Goal: Transaction & Acquisition: Download file/media

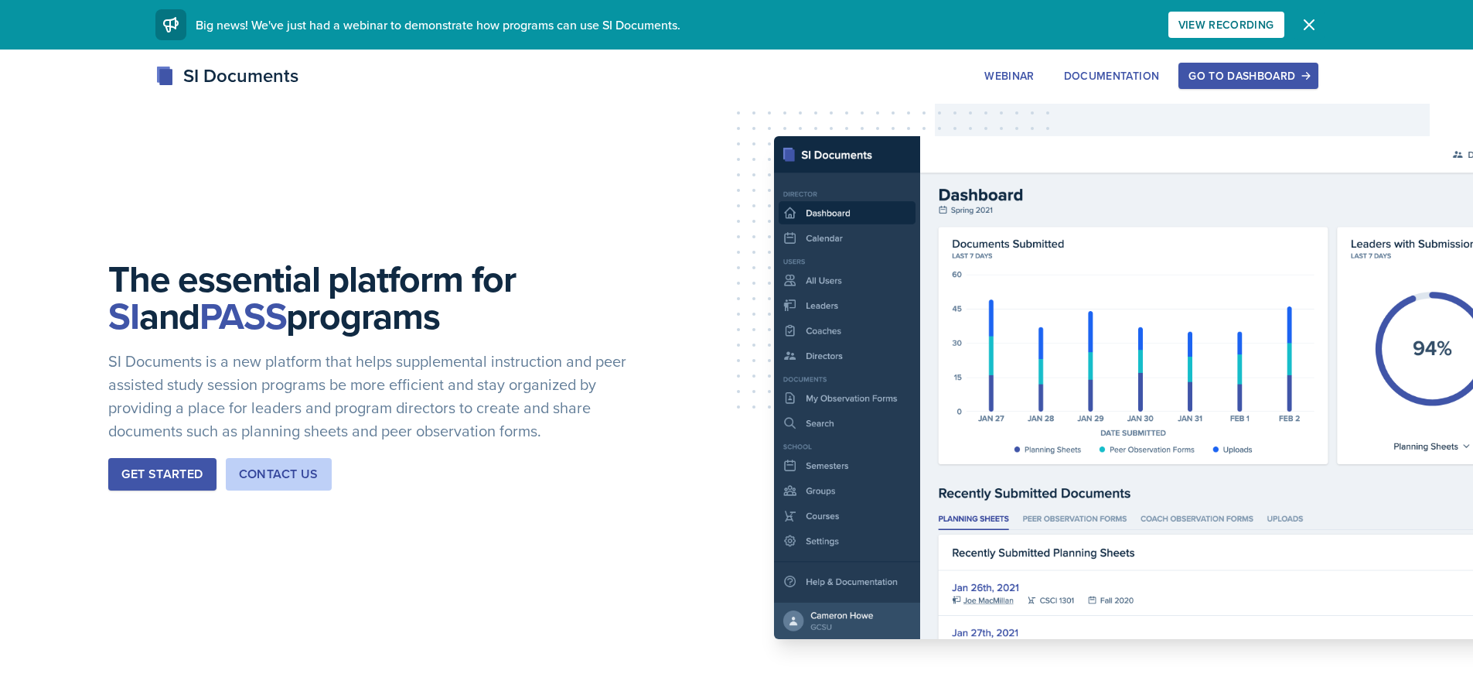
click at [1316, 12] on button "Dismiss" at bounding box center [1309, 24] width 31 height 31
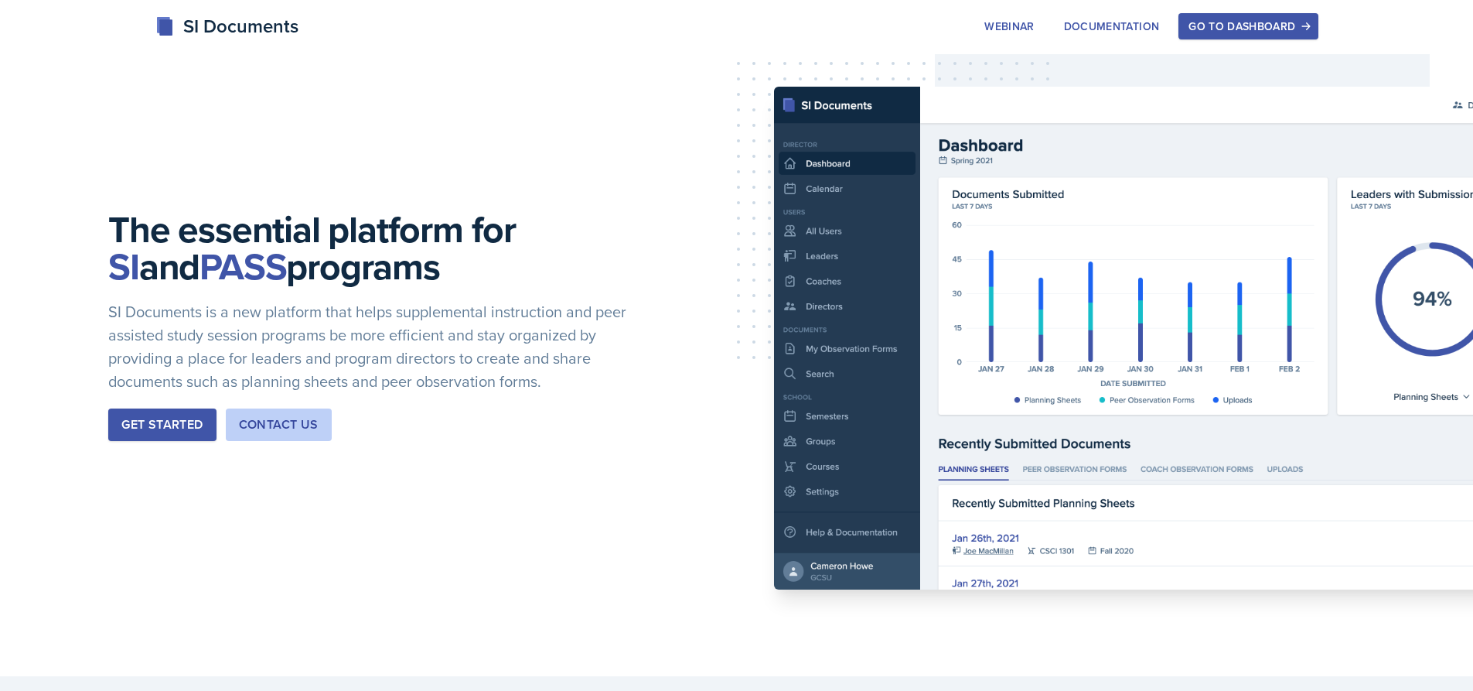
click at [1224, 27] on div "Go to Dashboard" at bounding box center [1248, 26] width 119 height 12
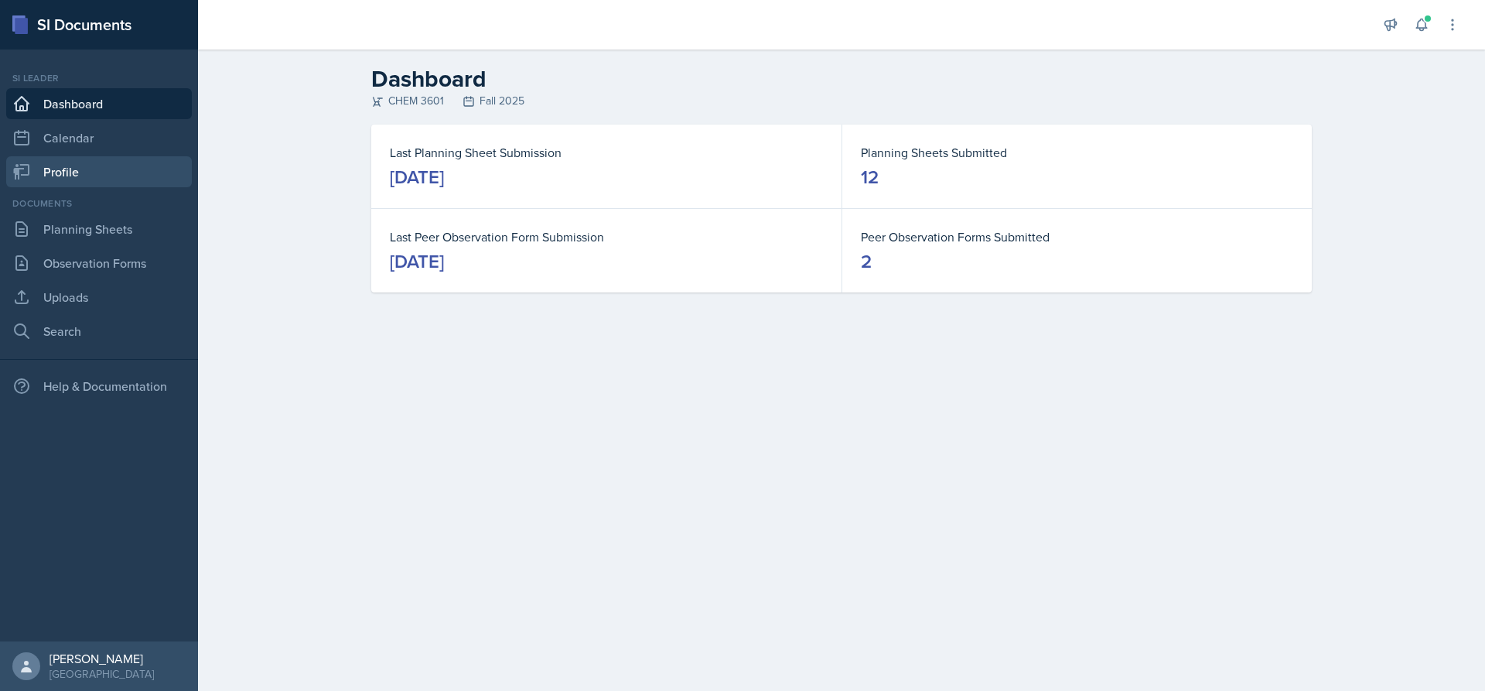
click at [81, 160] on link "Profile" at bounding box center [99, 171] width 186 height 31
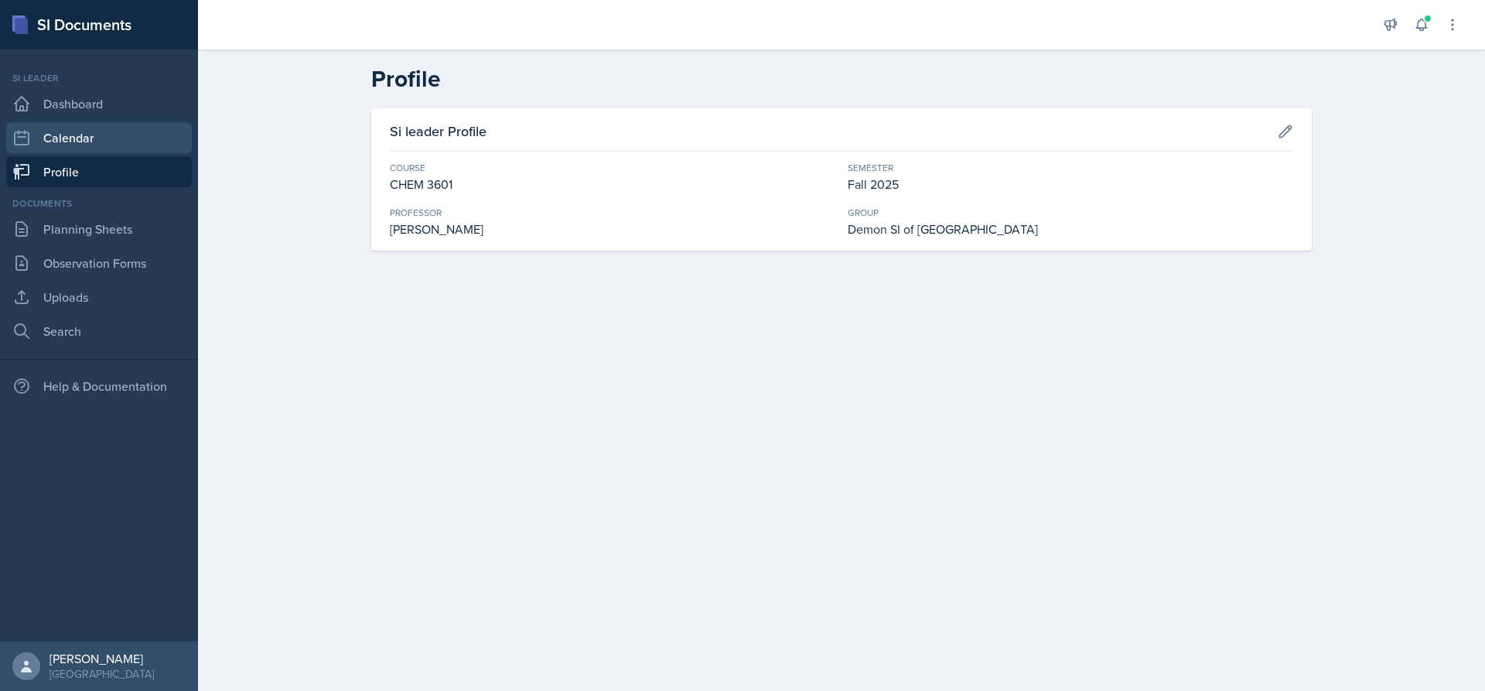
click at [79, 145] on link "Calendar" at bounding box center [99, 137] width 186 height 31
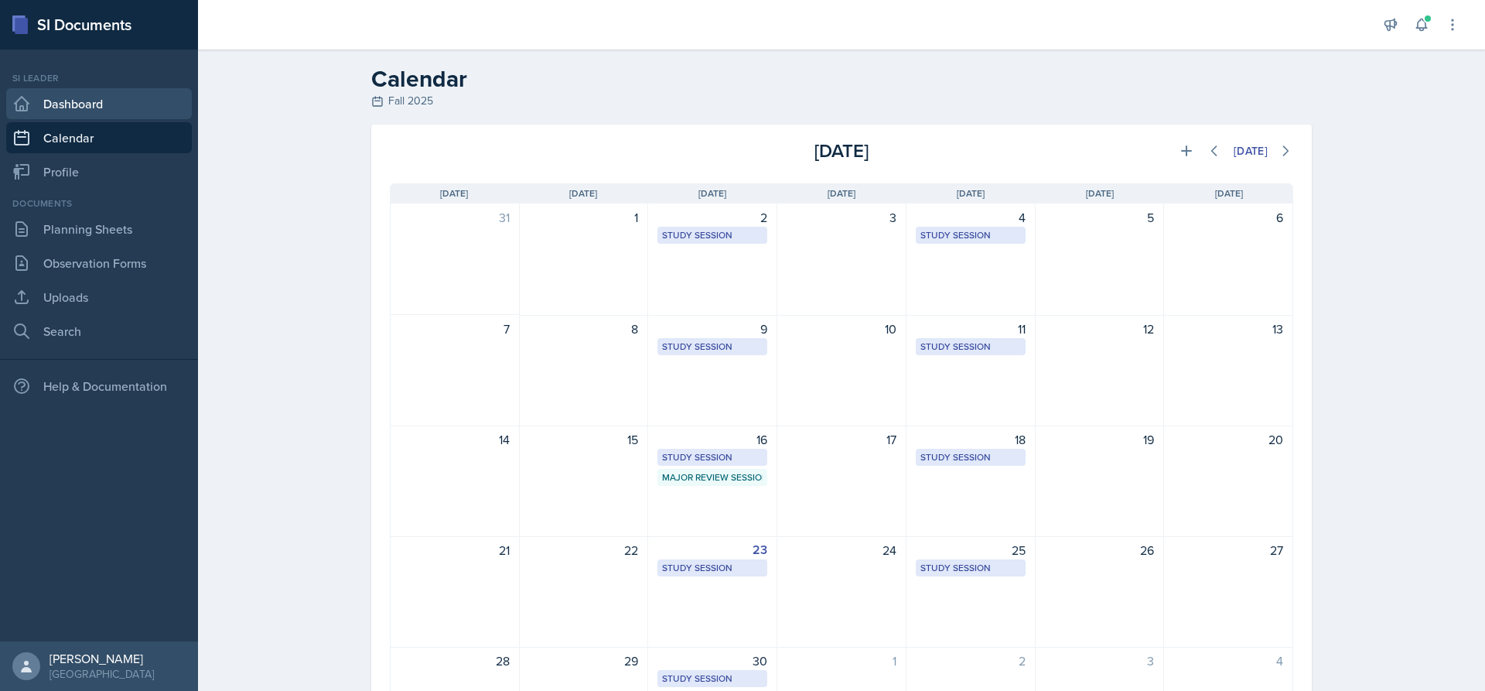
click at [79, 112] on link "Dashboard" at bounding box center [99, 103] width 186 height 31
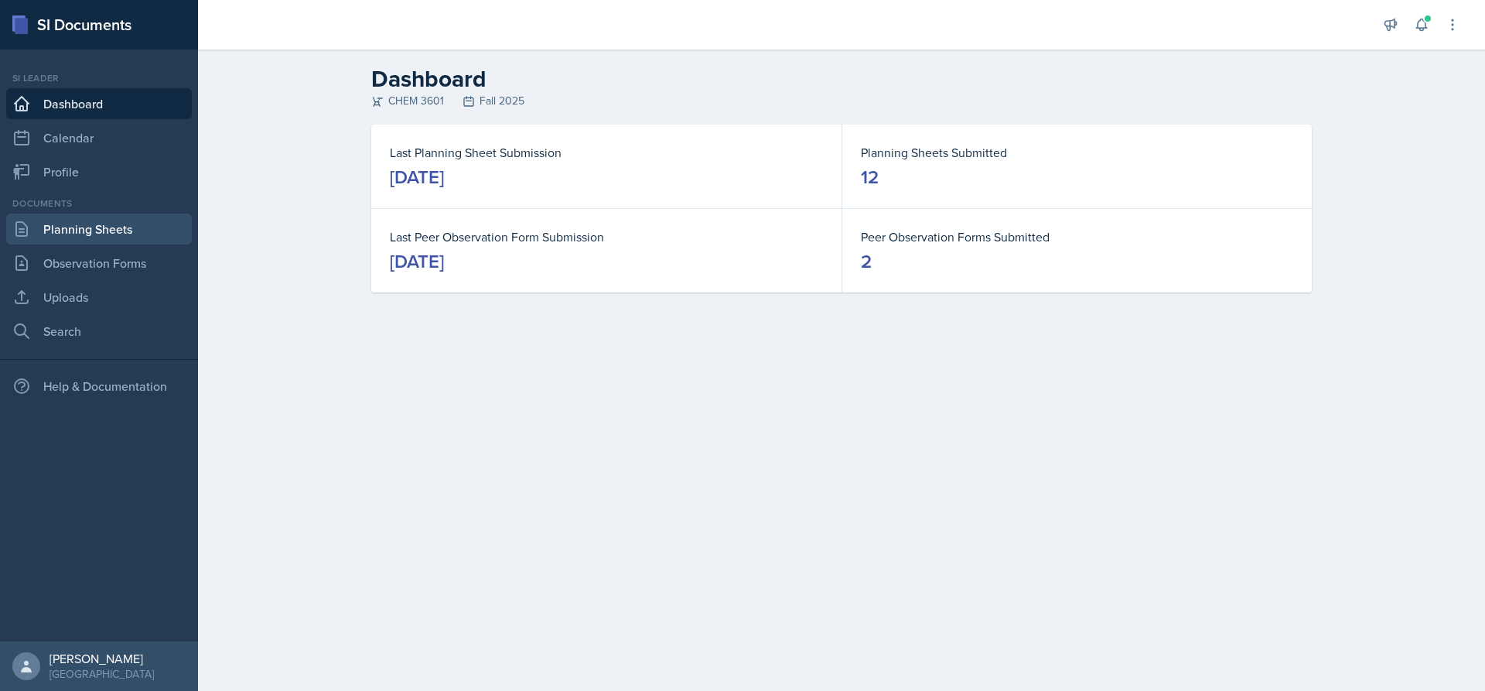
click at [112, 223] on link "Planning Sheets" at bounding box center [99, 228] width 186 height 31
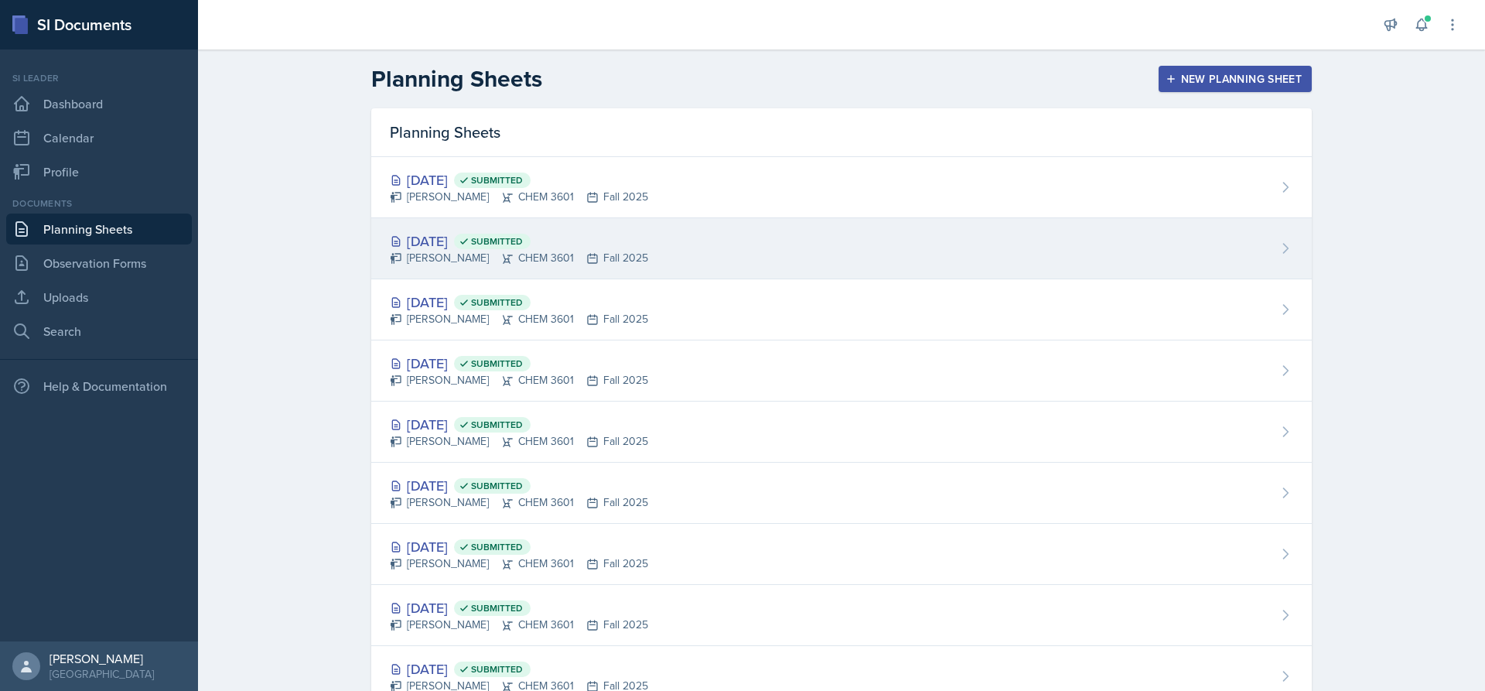
click at [577, 254] on div "[PERSON_NAME] CHEM 3601 Fall 2025" at bounding box center [519, 258] width 258 height 16
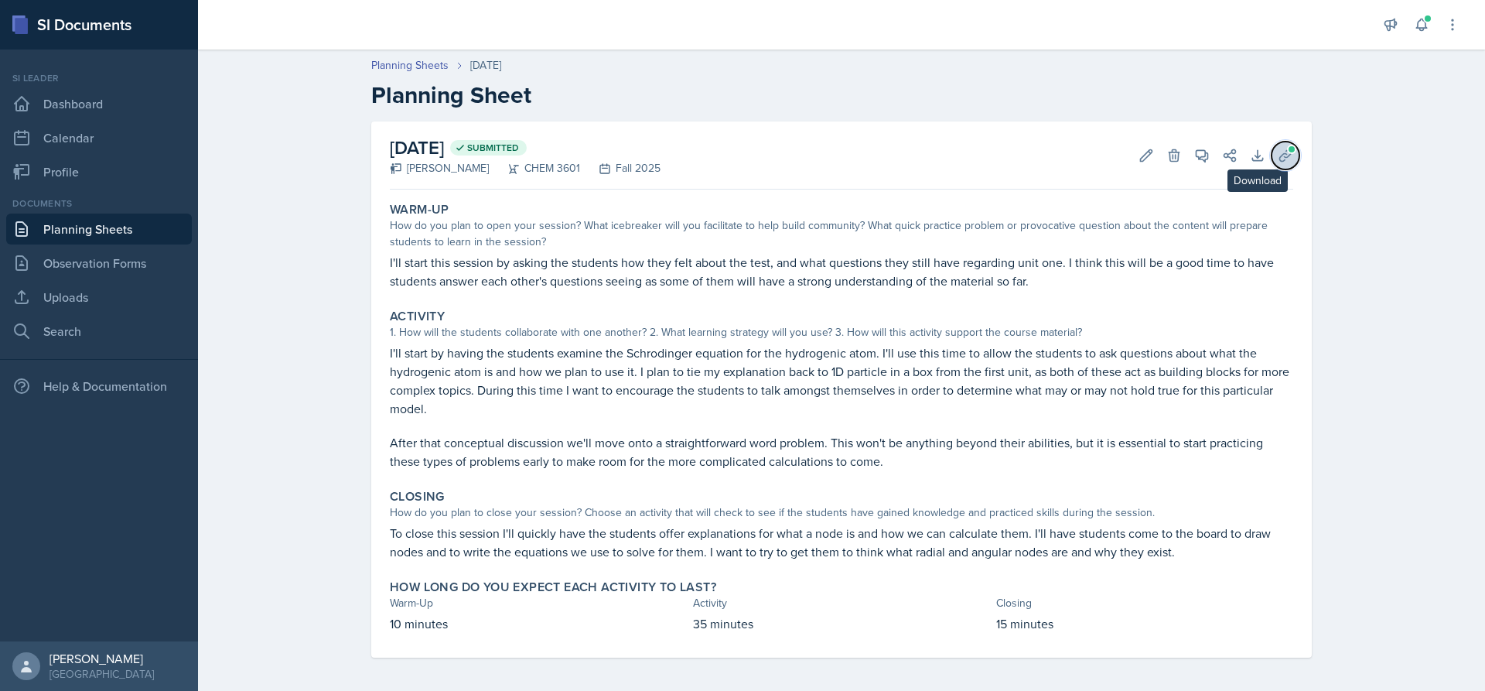
click at [1272, 156] on button "Uploads" at bounding box center [1286, 156] width 28 height 28
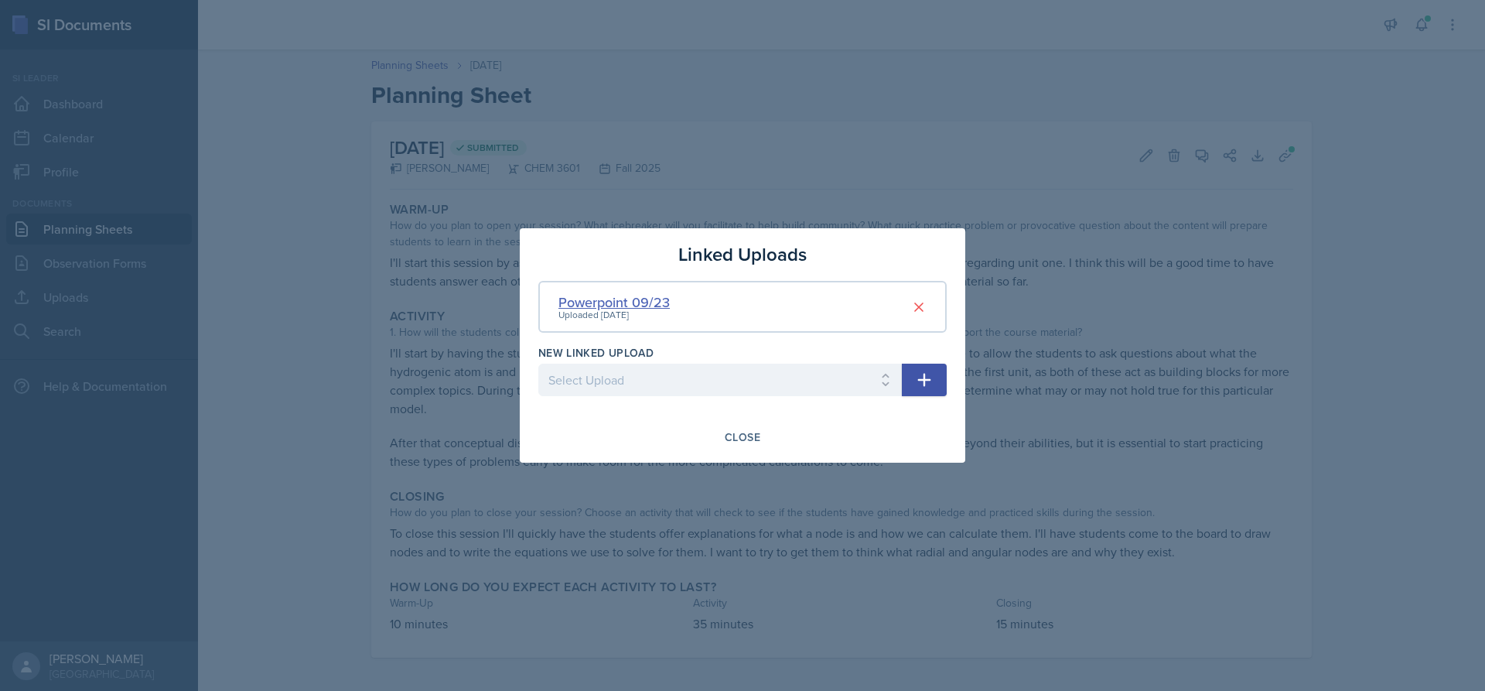
click at [583, 302] on div "Powerpoint 09/23" at bounding box center [613, 302] width 111 height 21
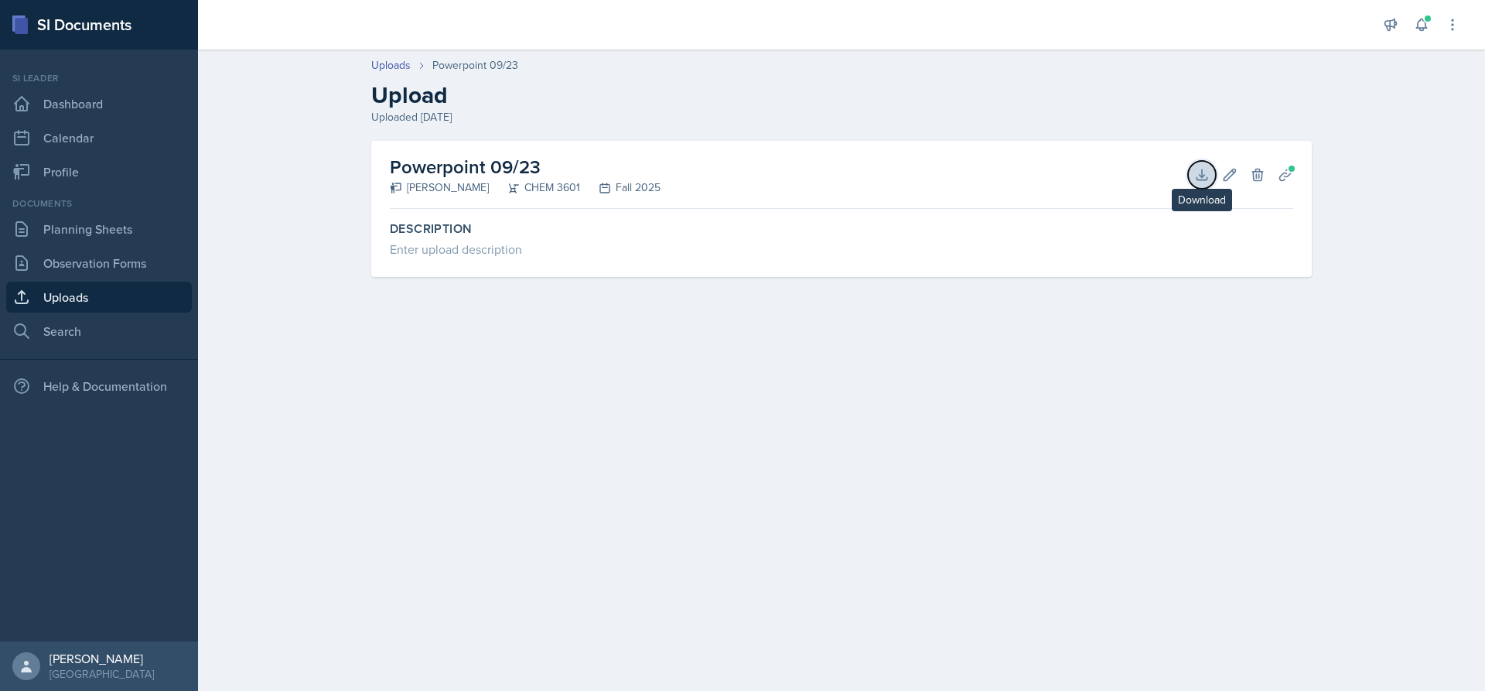
click at [1205, 184] on button "Download" at bounding box center [1202, 175] width 28 height 28
